Goal: Check status

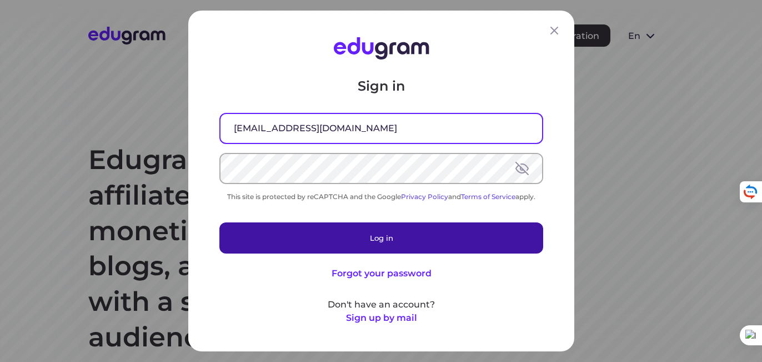
click at [332, 240] on button "Log in" at bounding box center [381, 237] width 324 height 31
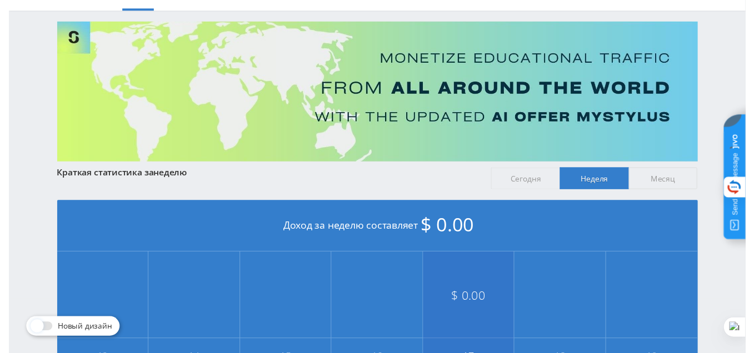
scroll to position [111, 0]
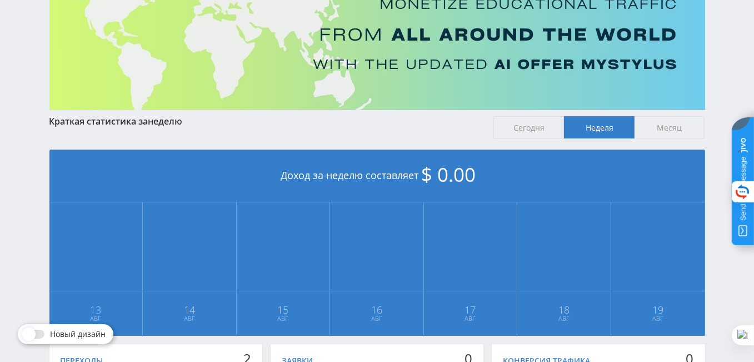
click at [543, 128] on span "Сегодня" at bounding box center [528, 127] width 71 height 22
click at [0, 0] on input "Сегодня" at bounding box center [0, 0] width 0 height 0
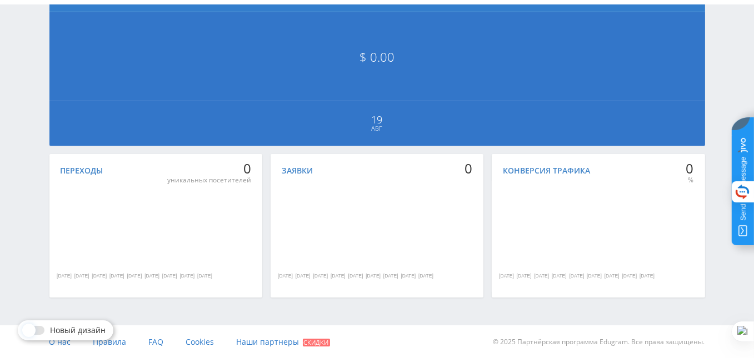
scroll to position [83, 0]
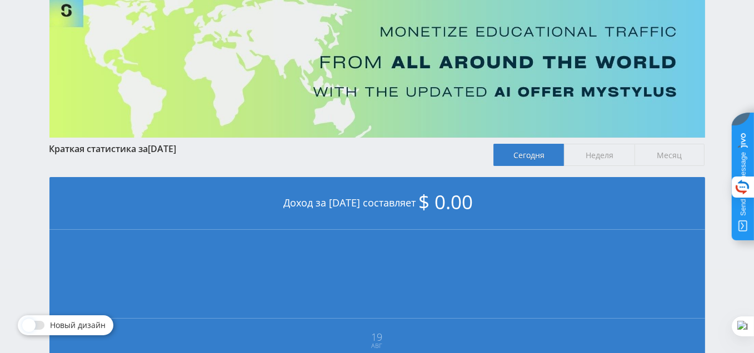
click at [666, 157] on span "Месяц" at bounding box center [670, 155] width 71 height 22
click at [0, 0] on input "Месяц" at bounding box center [0, 0] width 0 height 0
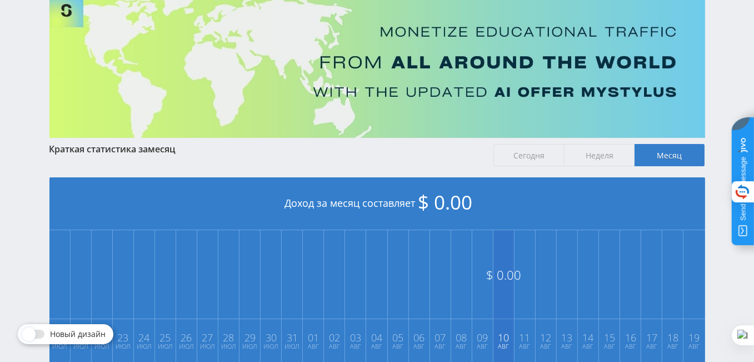
scroll to position [139, 0]
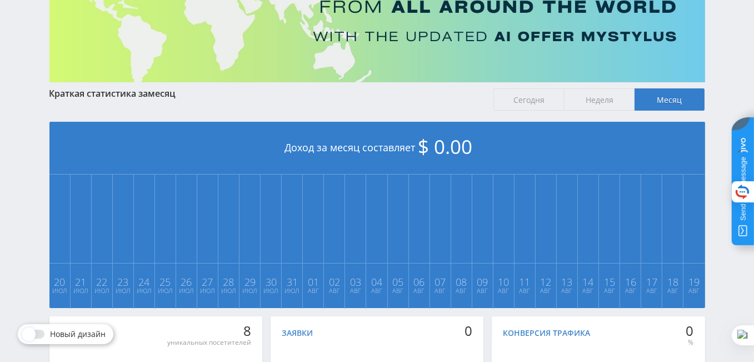
click at [601, 103] on span "Неделя" at bounding box center [599, 99] width 71 height 22
click at [0, 0] on input "Неделя" at bounding box center [0, 0] width 0 height 0
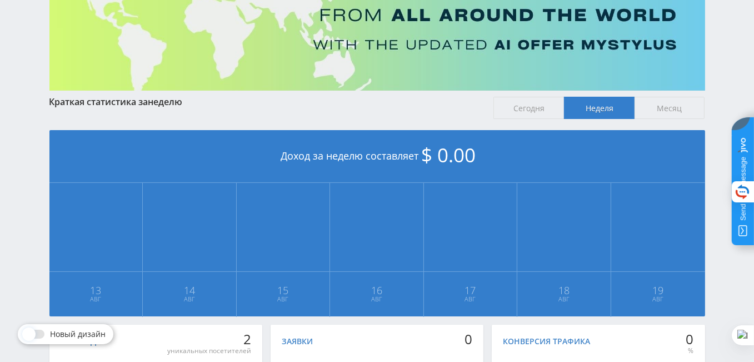
scroll to position [297, 0]
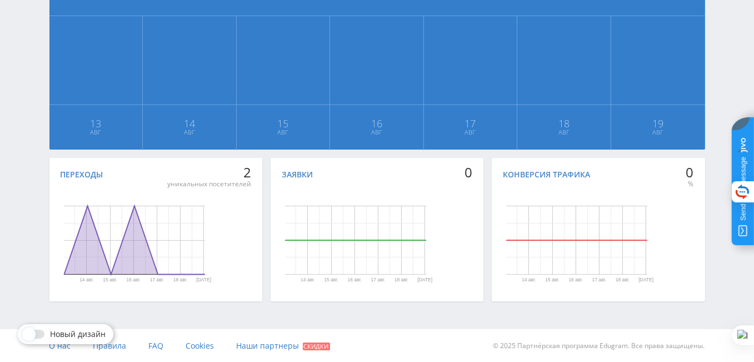
click at [204, 225] on rect "Диаграмма." at bounding box center [134, 240] width 141 height 69
drag, startPoint x: 242, startPoint y: 270, endPoint x: 229, endPoint y: 283, distance: 18.9
click at [241, 273] on div "Переходы 2 уникальных посетителей [DATE] авг. [DATE] авг. [DATE] авг. День Пере…" at bounding box center [155, 229] width 213 height 143
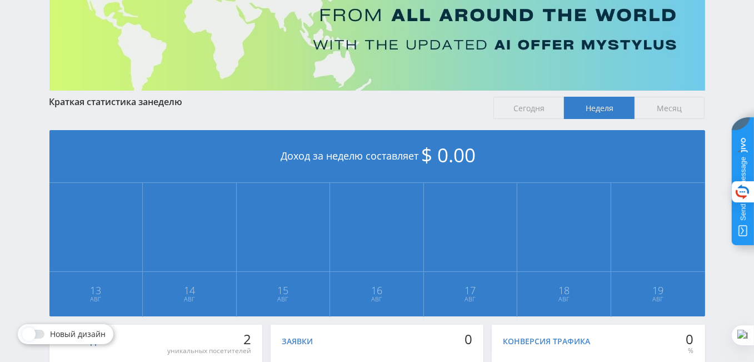
scroll to position [0, 0]
